Goal: Information Seeking & Learning: Find specific fact

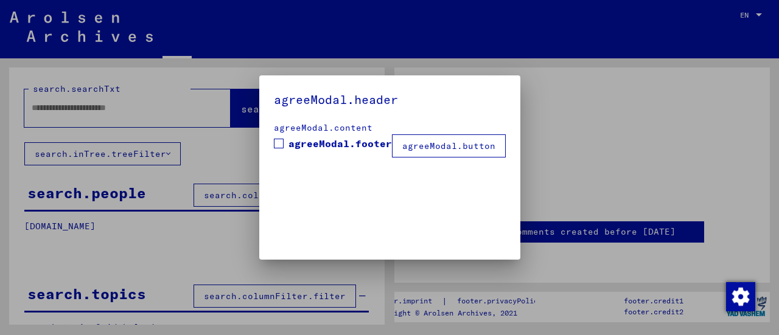
type input "********"
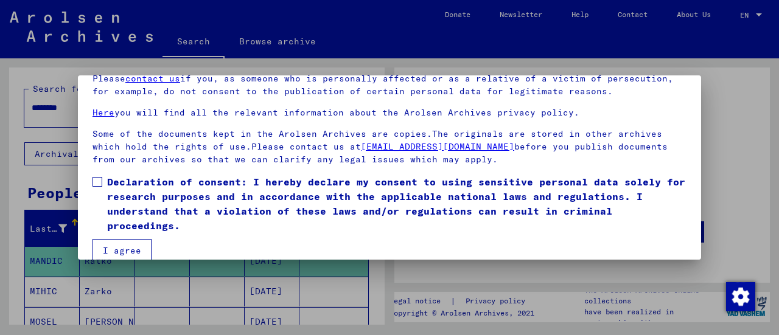
scroll to position [94, 0]
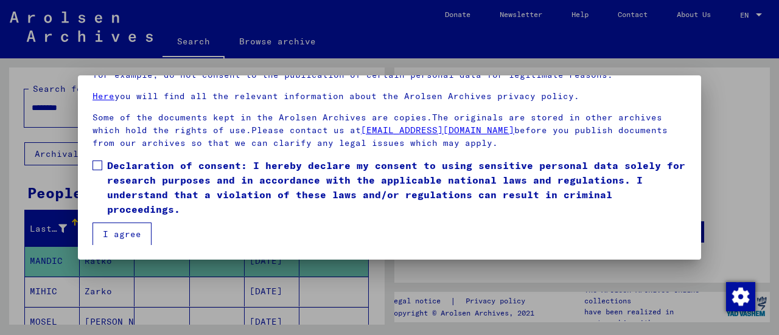
click at [95, 166] on span at bounding box center [98, 166] width 10 height 10
click at [114, 229] on button "I agree" at bounding box center [122, 234] width 59 height 23
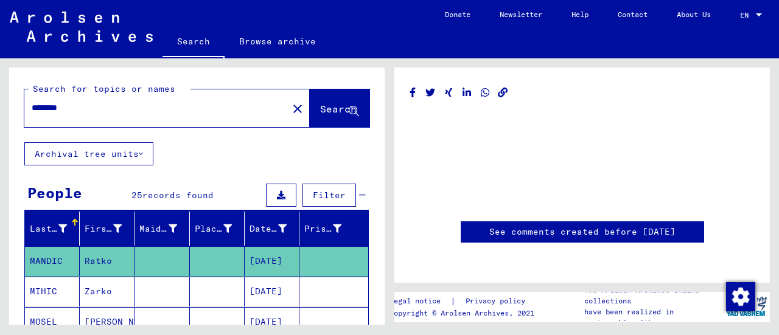
click at [459, 154] on div at bounding box center [582, 160] width 345 height 97
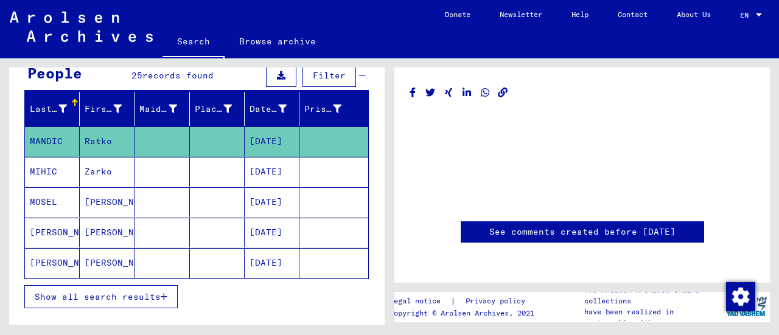
scroll to position [122, 0]
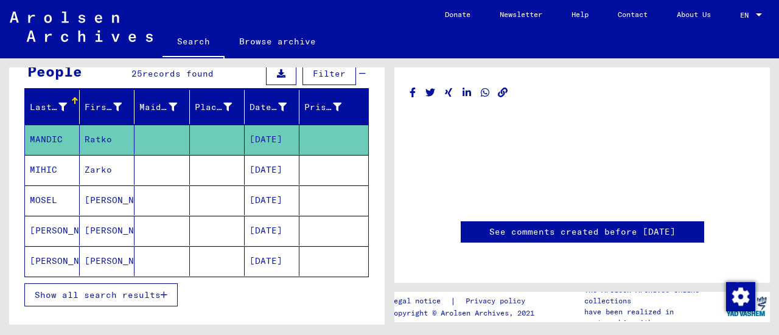
click at [43, 198] on mat-cell "MOSEL" at bounding box center [52, 201] width 55 height 30
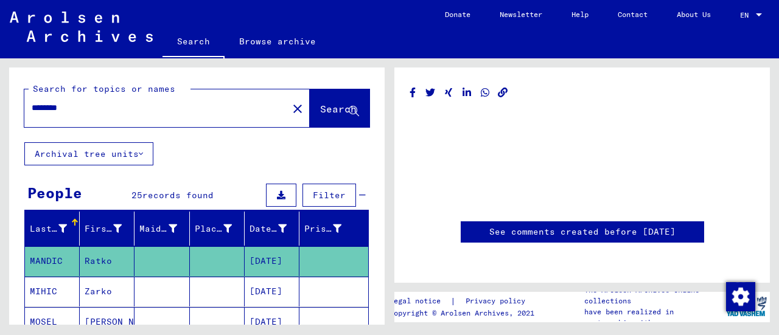
click at [49, 315] on mat-cell "MOSEL" at bounding box center [52, 322] width 55 height 30
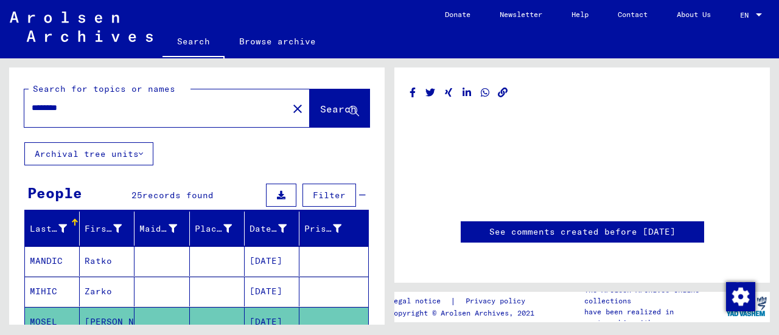
click at [49, 315] on mat-cell "MOSEL" at bounding box center [52, 322] width 55 height 30
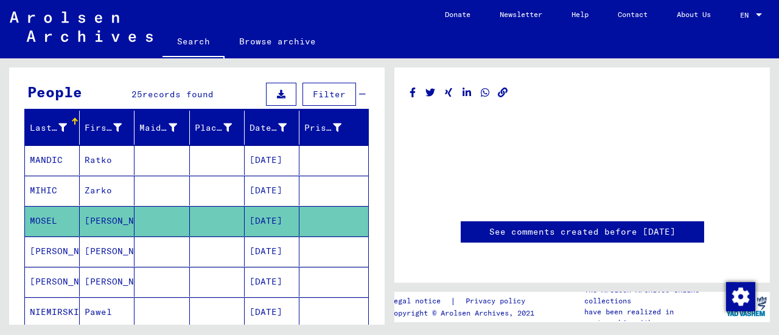
scroll to position [122, 0]
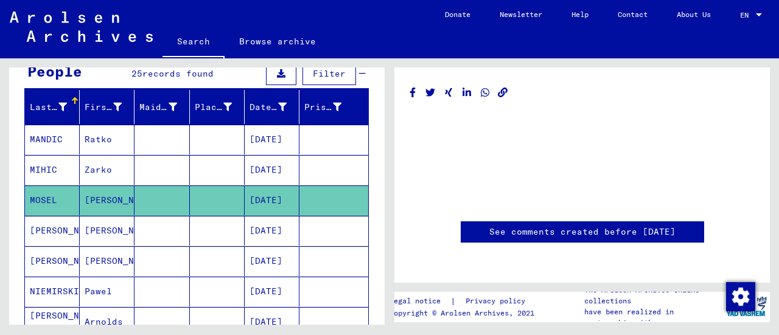
click at [37, 195] on mat-cell "MOSEL" at bounding box center [52, 201] width 55 height 30
